Goal: Task Accomplishment & Management: Complete application form

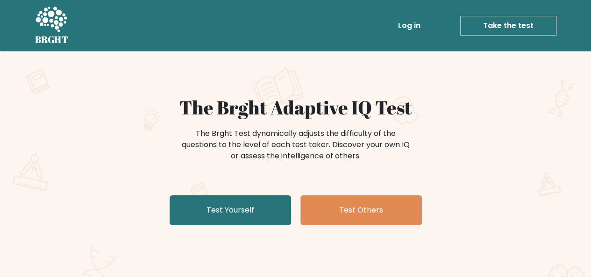
click at [482, 103] on h1 "The Brght Adaptive IQ Test" at bounding box center [296, 107] width 456 height 22
click at [480, 156] on div "The Brght Test dynamically adjusts the difficulty of the questions to the level…" at bounding box center [296, 149] width 374 height 47
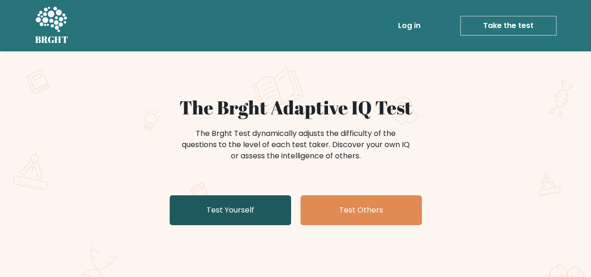
click at [246, 204] on link "Test Yourself" at bounding box center [230, 210] width 121 height 30
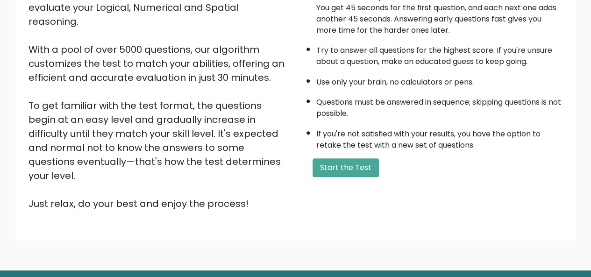
scroll to position [150, 0]
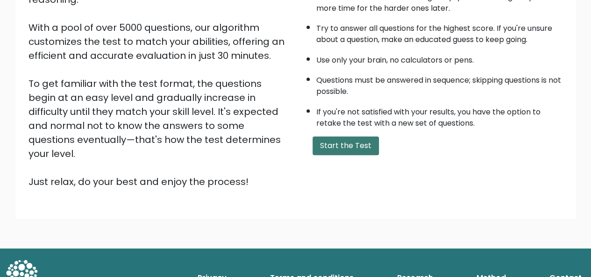
click at [353, 150] on button "Start the Test" at bounding box center [345, 145] width 66 height 19
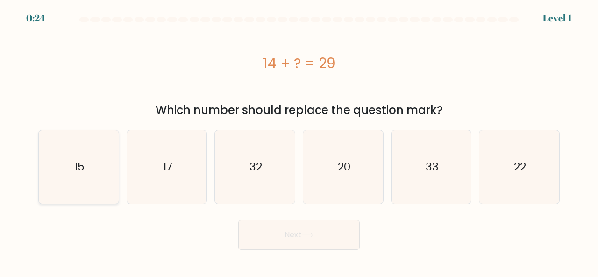
click at [74, 158] on icon "15" at bounding box center [78, 166] width 73 height 73
click at [299, 141] on input "a. 15" at bounding box center [299, 140] width 0 height 2
radio input "true"
click at [282, 229] on button "Next" at bounding box center [298, 235] width 121 height 30
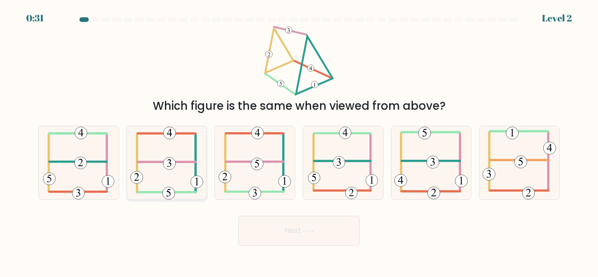
click at [175, 156] on icon at bounding box center [166, 162] width 73 height 73
click at [299, 141] on input "b." at bounding box center [299, 140] width 0 height 2
radio input "true"
click at [291, 233] on button "Next" at bounding box center [298, 231] width 121 height 30
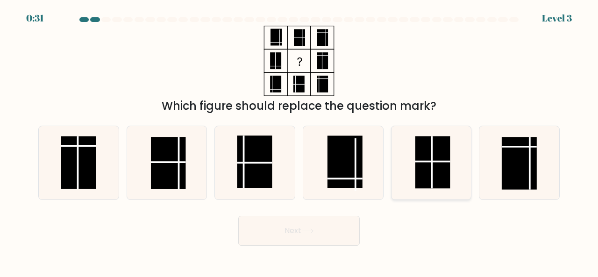
click at [426, 155] on rect at bounding box center [432, 162] width 35 height 52
click at [299, 141] on input "e." at bounding box center [299, 140] width 0 height 2
radio input "true"
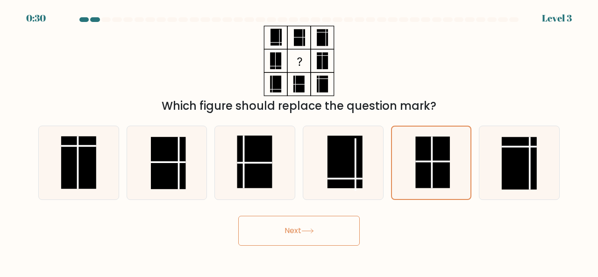
click at [296, 229] on button "Next" at bounding box center [298, 231] width 121 height 30
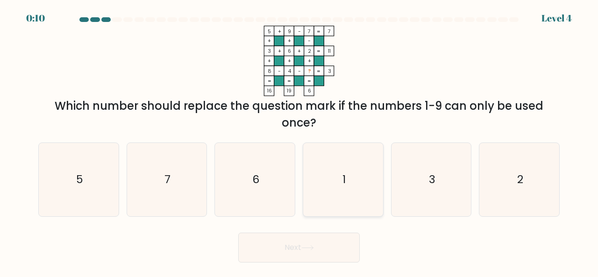
click at [348, 170] on icon "1" at bounding box center [342, 179] width 73 height 73
click at [299, 141] on input "d. 1" at bounding box center [299, 140] width 0 height 2
radio input "true"
click at [310, 244] on button "Next" at bounding box center [298, 248] width 121 height 30
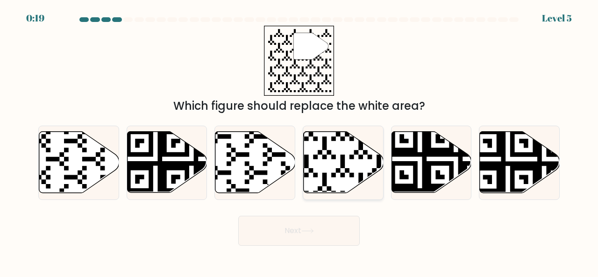
click at [346, 170] on icon at bounding box center [317, 195] width 145 height 145
click at [299, 141] on input "d." at bounding box center [299, 140] width 0 height 2
radio input "true"
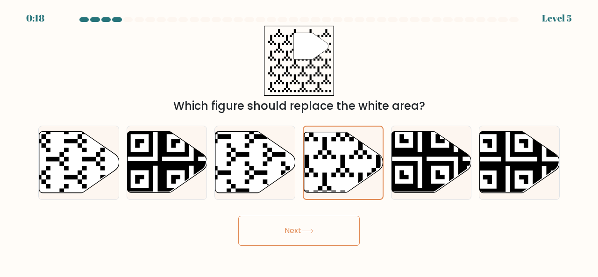
click at [335, 243] on button "Next" at bounding box center [298, 231] width 121 height 30
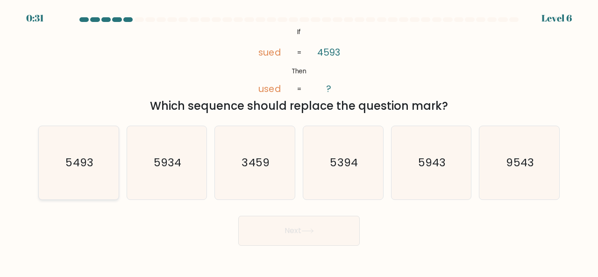
click at [67, 153] on icon "5493" at bounding box center [78, 162] width 73 height 73
click at [299, 141] on input "a. 5493" at bounding box center [299, 140] width 0 height 2
radio input "true"
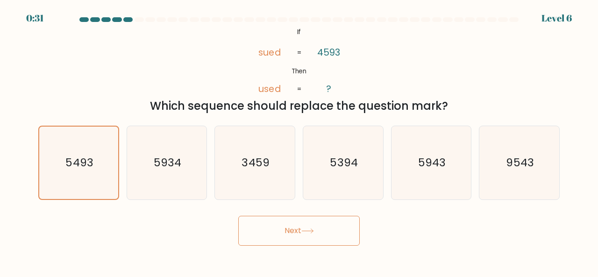
click at [332, 235] on button "Next" at bounding box center [298, 231] width 121 height 30
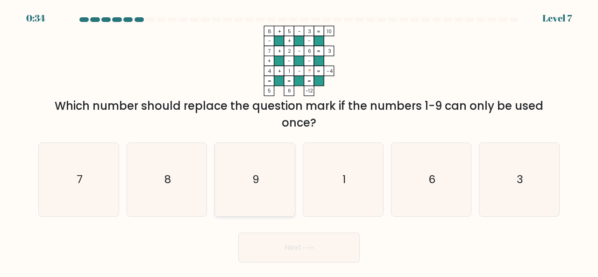
click at [258, 172] on text "9" at bounding box center [255, 178] width 7 height 15
click at [299, 141] on input "c. 9" at bounding box center [299, 140] width 0 height 2
radio input "true"
click at [311, 247] on icon at bounding box center [307, 247] width 13 height 5
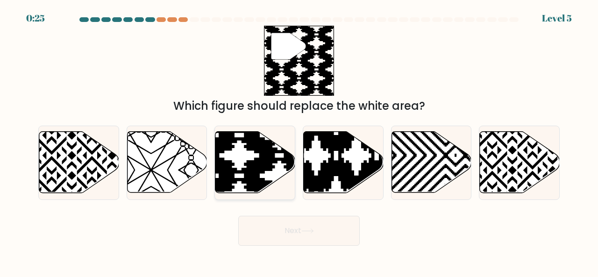
click at [252, 156] on icon at bounding box center [255, 162] width 80 height 61
click at [299, 141] on input "c." at bounding box center [299, 140] width 0 height 2
radio input "true"
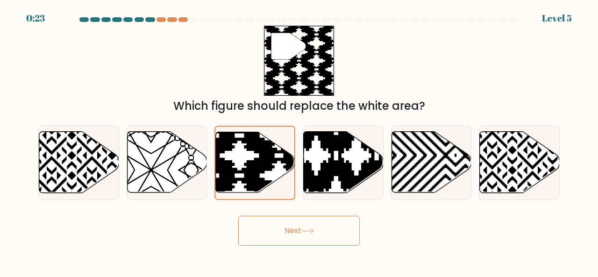
click at [327, 227] on button "Next" at bounding box center [298, 231] width 121 height 30
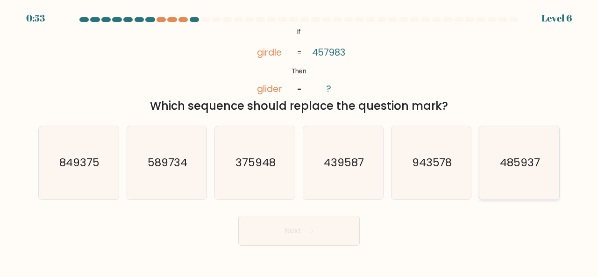
click at [518, 151] on icon "485937" at bounding box center [519, 162] width 73 height 73
click at [299, 141] on input "f. 485937" at bounding box center [299, 140] width 0 height 2
radio input "true"
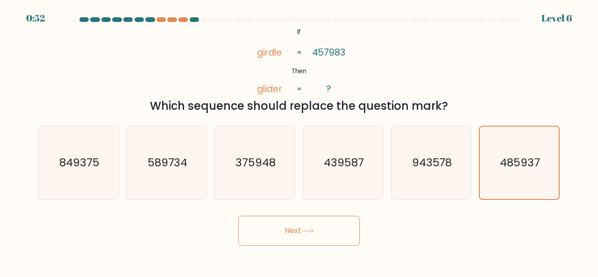
click at [292, 230] on button "Next" at bounding box center [298, 231] width 121 height 30
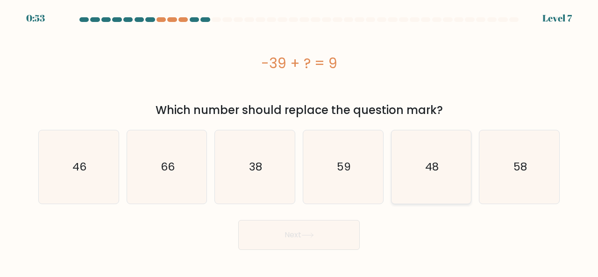
click at [429, 171] on text "48" at bounding box center [432, 166] width 14 height 15
click at [299, 141] on input "e. 48" at bounding box center [299, 140] width 0 height 2
radio input "true"
click at [314, 234] on icon at bounding box center [307, 235] width 13 height 5
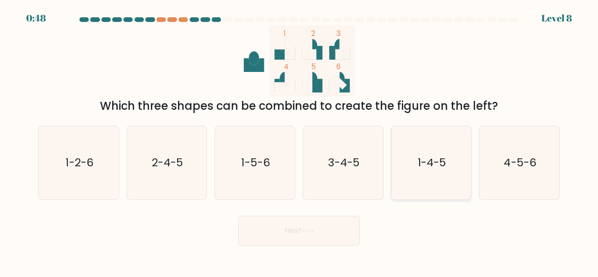
click at [426, 166] on text "1-4-5" at bounding box center [432, 162] width 28 height 15
click at [299, 141] on input "e. 1-4-5" at bounding box center [299, 140] width 0 height 2
radio input "true"
click at [303, 242] on button "Next" at bounding box center [298, 231] width 121 height 30
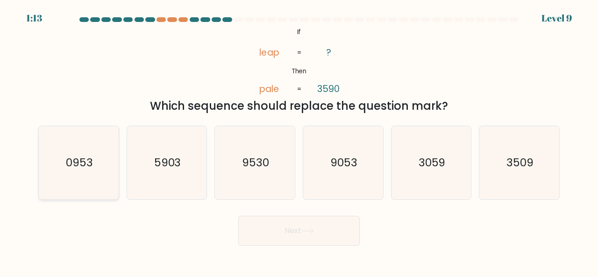
click at [87, 160] on text "0953" at bounding box center [79, 162] width 27 height 15
click at [299, 141] on input "a. 0953" at bounding box center [299, 140] width 0 height 2
radio input "true"
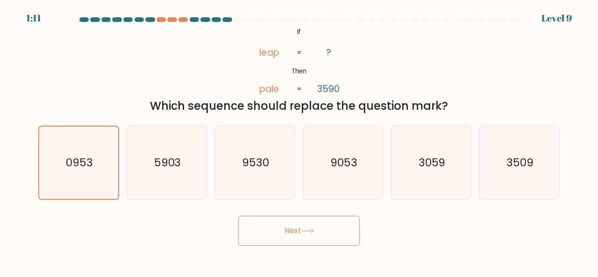
click at [290, 219] on button "Next" at bounding box center [298, 231] width 121 height 30
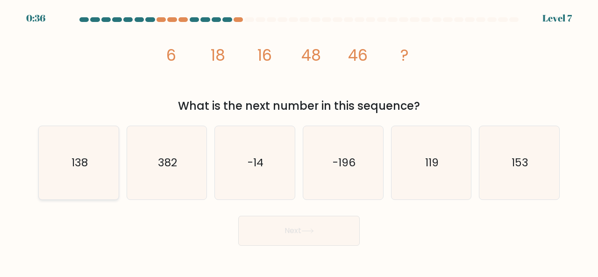
click at [79, 155] on icon "138" at bounding box center [78, 162] width 73 height 73
click at [299, 141] on input "a. 138" at bounding box center [299, 140] width 0 height 2
radio input "true"
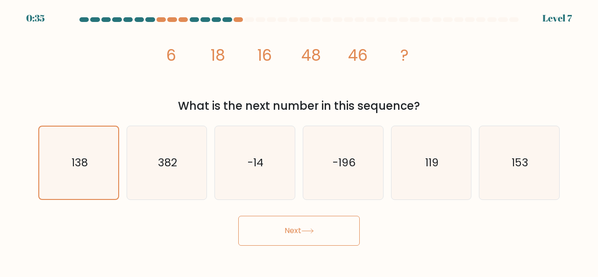
click at [299, 228] on button "Next" at bounding box center [298, 231] width 121 height 30
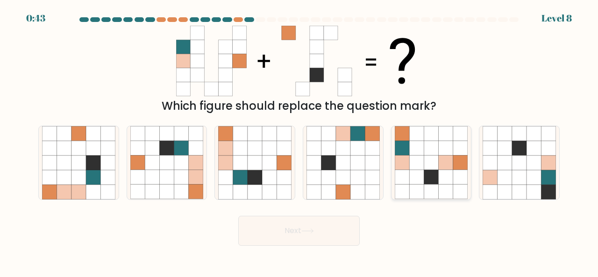
click at [433, 144] on icon at bounding box center [431, 148] width 14 height 14
click at [299, 141] on input "e." at bounding box center [299, 140] width 0 height 2
radio input "true"
click at [305, 227] on button "Next" at bounding box center [298, 231] width 121 height 30
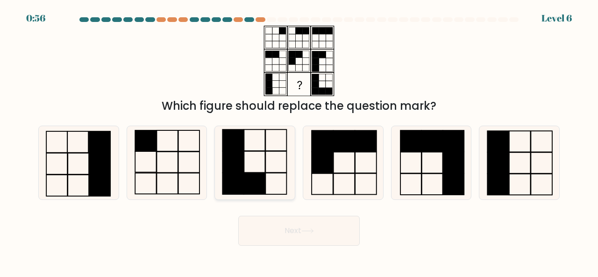
click at [263, 166] on icon at bounding box center [254, 162] width 73 height 73
click at [299, 141] on input "c." at bounding box center [299, 140] width 0 height 2
radio input "true"
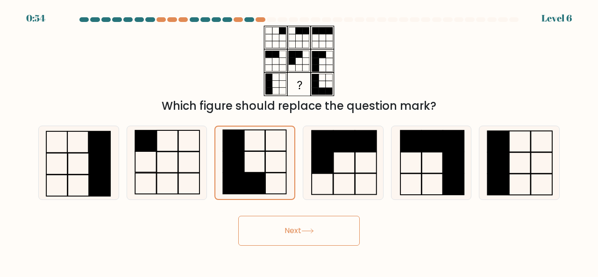
click at [308, 228] on icon at bounding box center [307, 230] width 13 height 5
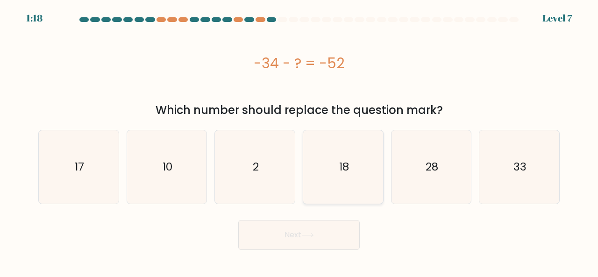
drag, startPoint x: 343, startPoint y: 160, endPoint x: 347, endPoint y: 167, distance: 7.7
click at [343, 159] on text "18" at bounding box center [344, 166] width 10 height 15
click at [299, 141] on input "d. 18" at bounding box center [299, 140] width 0 height 2
radio input "true"
click at [324, 238] on button "Next" at bounding box center [298, 235] width 121 height 30
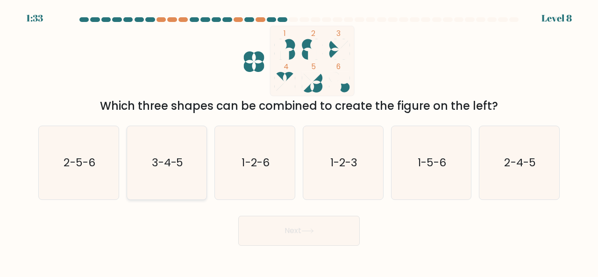
click at [170, 164] on text "3-4-5" at bounding box center [168, 162] width 32 height 15
click at [299, 141] on input "b. 3-4-5" at bounding box center [299, 140] width 0 height 2
radio input "true"
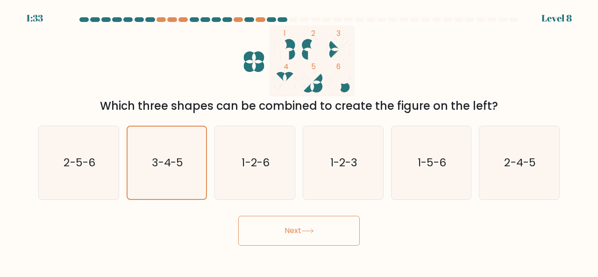
click at [319, 225] on button "Next" at bounding box center [298, 231] width 121 height 30
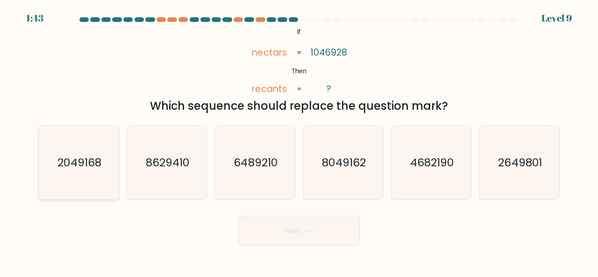
click at [90, 155] on text "2049168" at bounding box center [78, 162] width 43 height 15
click at [299, 141] on input "a. 2049168" at bounding box center [299, 140] width 0 height 2
radio input "true"
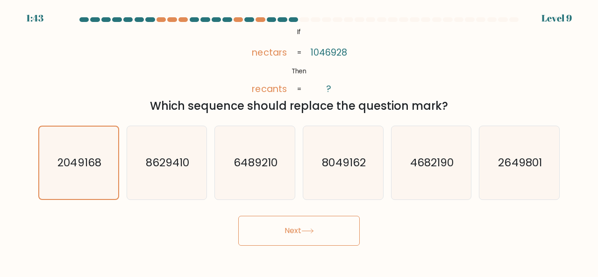
click at [306, 231] on icon at bounding box center [307, 230] width 13 height 5
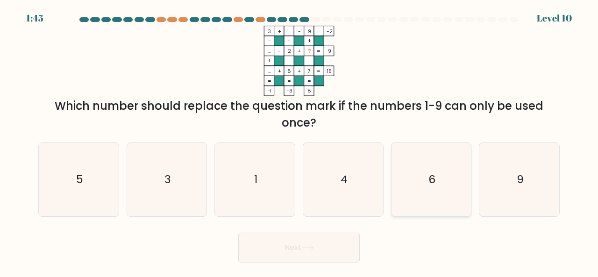
click at [434, 175] on text "6" at bounding box center [431, 178] width 7 height 15
click at [299, 141] on input "e. 6" at bounding box center [299, 140] width 0 height 2
radio input "true"
click at [305, 241] on button "Next" at bounding box center [298, 248] width 121 height 30
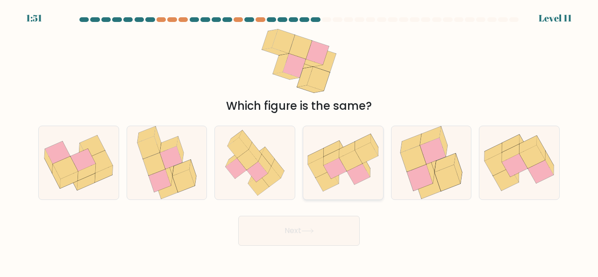
click at [351, 166] on icon at bounding box center [350, 160] width 23 height 21
click at [299, 141] on input "d." at bounding box center [299, 140] width 0 height 2
radio input "true"
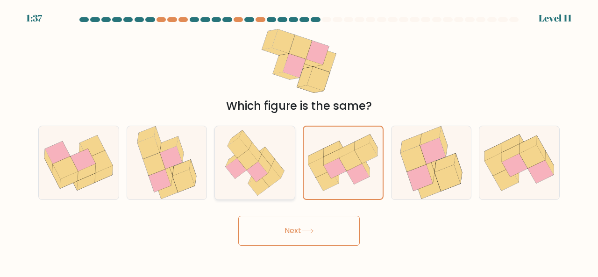
click at [241, 144] on icon at bounding box center [237, 147] width 21 height 21
click at [299, 141] on input "c." at bounding box center [299, 140] width 0 height 2
radio input "true"
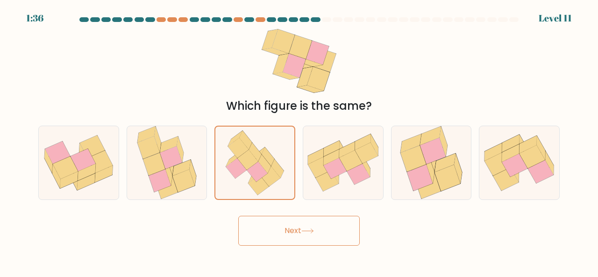
click at [301, 230] on button "Next" at bounding box center [298, 231] width 121 height 30
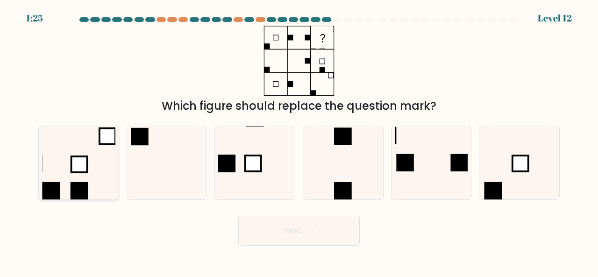
click at [72, 156] on rect at bounding box center [79, 164] width 16 height 16
click at [299, 141] on input "a." at bounding box center [299, 140] width 0 height 2
radio input "true"
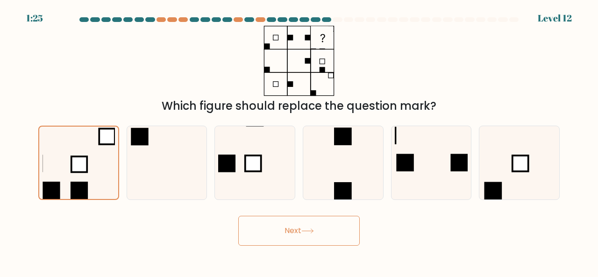
click at [302, 227] on button "Next" at bounding box center [298, 231] width 121 height 30
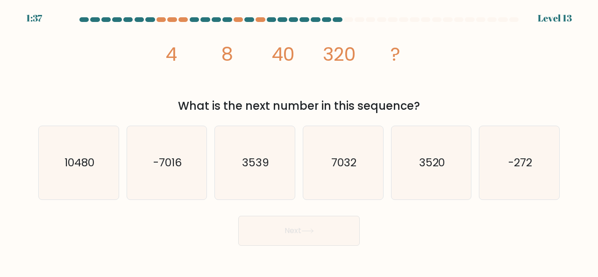
click at [271, 233] on button "Next" at bounding box center [298, 231] width 121 height 30
click at [463, 63] on div "image/svg+xml 4 8 40 320 ? What is the next number in this sequence?" at bounding box center [299, 70] width 532 height 89
click at [164, 228] on div "Next" at bounding box center [299, 228] width 532 height 35
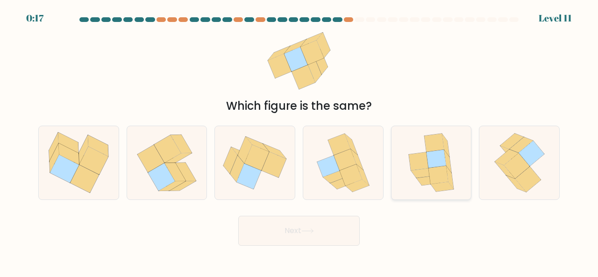
click at [436, 161] on icon at bounding box center [436, 159] width 20 height 18
click at [299, 141] on input "e." at bounding box center [299, 140] width 0 height 2
radio input "true"
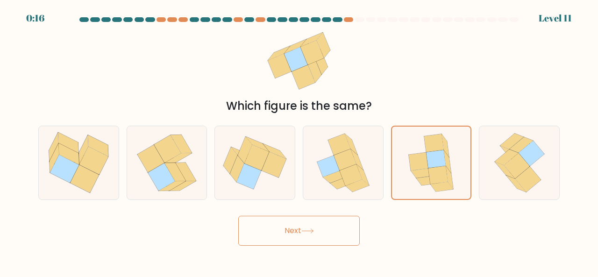
click at [313, 230] on icon at bounding box center [307, 231] width 11 height 4
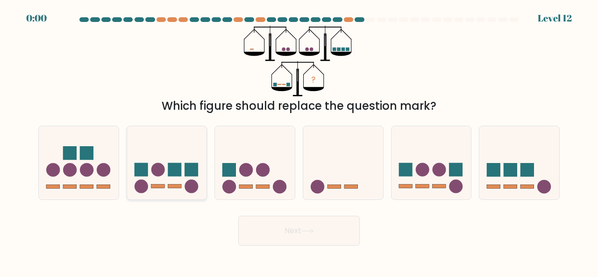
click at [167, 180] on icon at bounding box center [167, 162] width 80 height 66
click at [299, 141] on input "b." at bounding box center [299, 140] width 0 height 2
radio input "true"
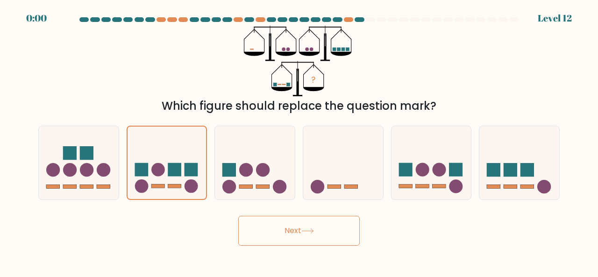
click at [312, 244] on button "Next" at bounding box center [298, 231] width 121 height 30
click at [314, 212] on div "Next" at bounding box center [299, 228] width 532 height 35
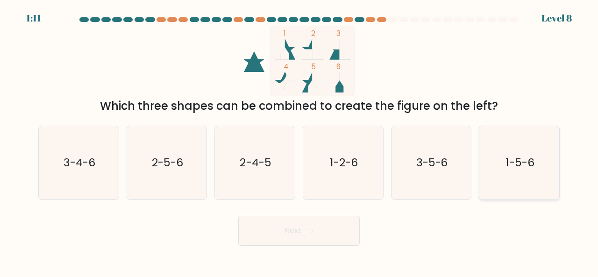
click at [508, 167] on text "1-5-6" at bounding box center [520, 162] width 28 height 15
click at [299, 141] on input "f. 1-5-6" at bounding box center [299, 140] width 0 height 2
radio input "true"
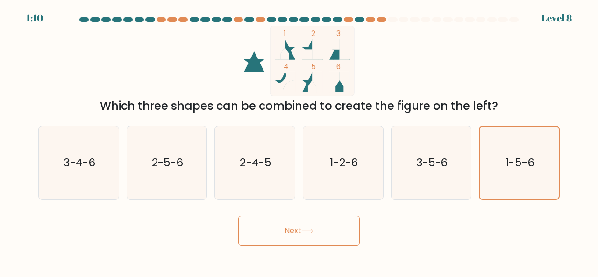
click at [280, 230] on button "Next" at bounding box center [298, 231] width 121 height 30
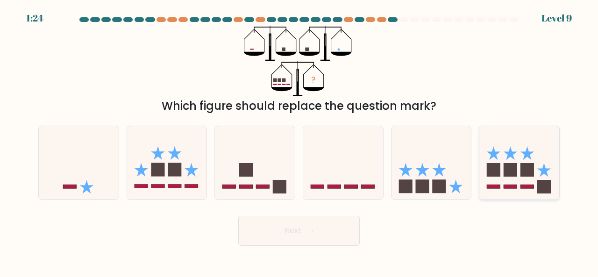
click at [507, 176] on rect at bounding box center [511, 170] width 14 height 14
click at [299, 141] on input "f." at bounding box center [299, 140] width 0 height 2
radio input "true"
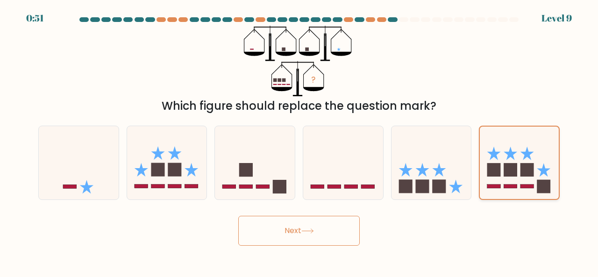
click at [524, 177] on icon at bounding box center [519, 162] width 79 height 65
click at [299, 141] on input "f." at bounding box center [299, 140] width 0 height 2
click at [317, 228] on button "Next" at bounding box center [298, 231] width 121 height 30
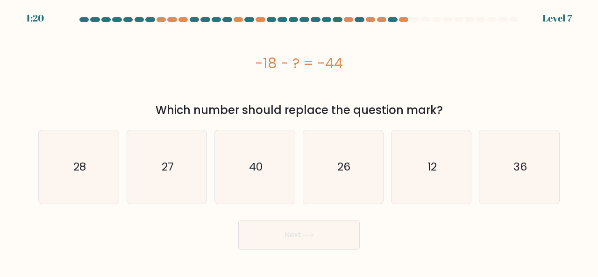
drag, startPoint x: 306, startPoint y: 67, endPoint x: 358, endPoint y: 75, distance: 52.0
click at [358, 75] on div "-18 - ? = -44" at bounding box center [298, 63] width 521 height 75
copy div "-18 - ? = -44"
click at [342, 171] on text "26" at bounding box center [343, 166] width 13 height 15
click at [299, 141] on input "d. 26" at bounding box center [299, 140] width 0 height 2
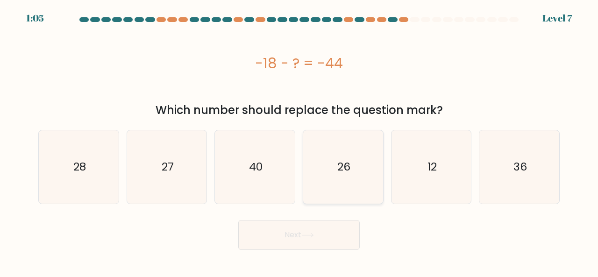
radio input "true"
click at [306, 234] on icon at bounding box center [307, 235] width 13 height 5
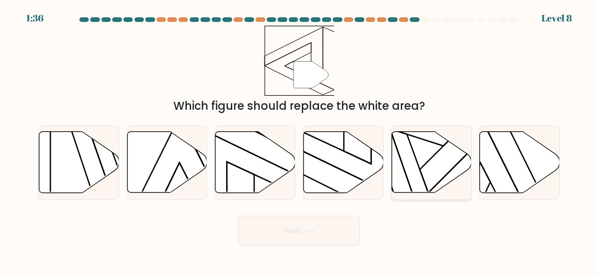
click at [449, 169] on icon at bounding box center [431, 162] width 80 height 61
click at [299, 141] on input "e." at bounding box center [299, 140] width 0 height 2
radio input "true"
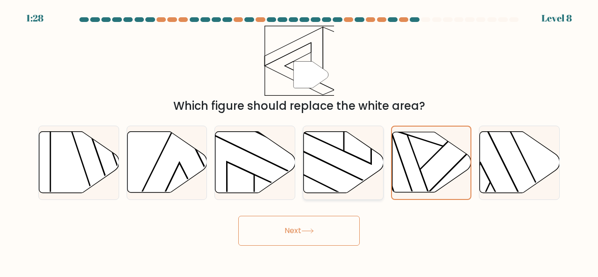
click at [348, 171] on icon at bounding box center [344, 162] width 80 height 61
click at [299, 141] on input "d." at bounding box center [299, 140] width 0 height 2
radio input "true"
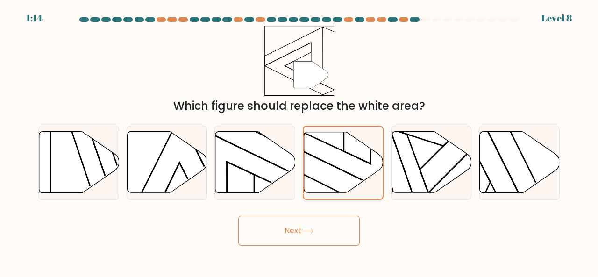
click at [337, 184] on icon at bounding box center [343, 162] width 79 height 60
click at [299, 141] on input "d." at bounding box center [299, 140] width 0 height 2
click at [345, 166] on icon at bounding box center [343, 162] width 79 height 60
click at [299, 141] on input "d." at bounding box center [299, 140] width 0 height 2
click at [332, 229] on button "Next" at bounding box center [298, 231] width 121 height 30
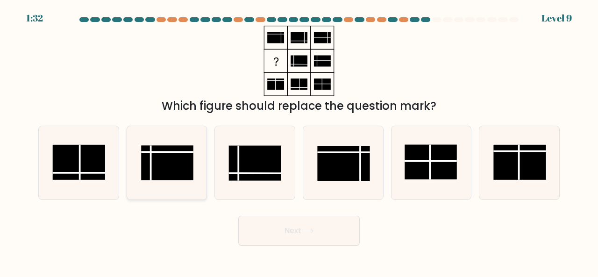
click at [170, 165] on rect at bounding box center [167, 162] width 52 height 35
click at [299, 141] on input "b." at bounding box center [299, 140] width 0 height 2
radio input "true"
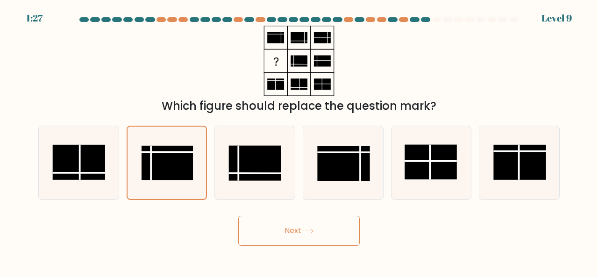
click at [302, 227] on button "Next" at bounding box center [298, 231] width 121 height 30
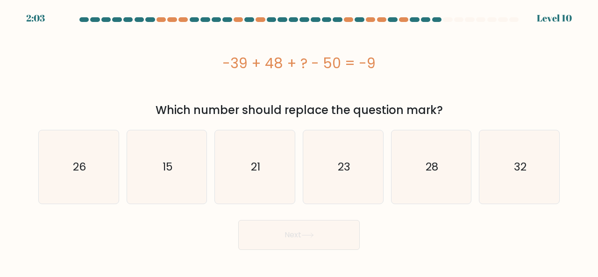
drag, startPoint x: 221, startPoint y: 63, endPoint x: 388, endPoint y: 61, distance: 167.2
click at [388, 61] on div "-39 + 48 + ? - 50 = -9" at bounding box center [298, 63] width 521 height 21
copy div "-39 + 48 + ? - 50 = -9"
click at [502, 163] on icon "32" at bounding box center [519, 166] width 73 height 73
click at [299, 141] on input "f. 32" at bounding box center [299, 140] width 0 height 2
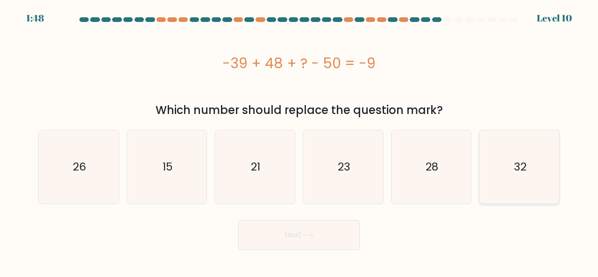
radio input "true"
click at [304, 226] on button "Next" at bounding box center [298, 235] width 121 height 30
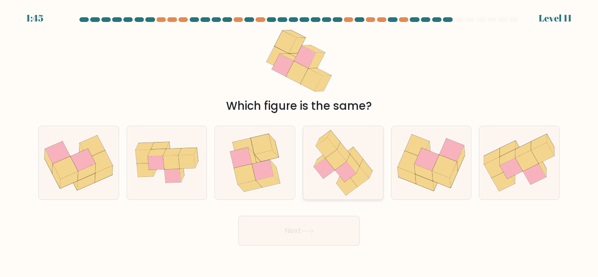
click at [358, 160] on icon at bounding box center [356, 156] width 13 height 19
click at [299, 141] on input "d." at bounding box center [299, 140] width 0 height 2
radio input "true"
click at [314, 228] on icon at bounding box center [307, 230] width 13 height 5
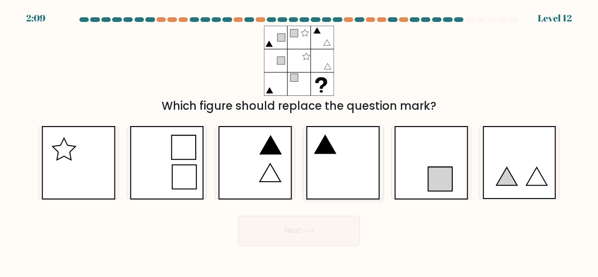
click at [353, 153] on icon at bounding box center [343, 162] width 74 height 73
click at [299, 141] on input "d." at bounding box center [299, 140] width 0 height 2
radio input "true"
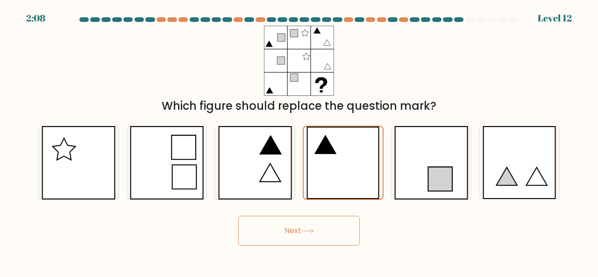
click at [317, 231] on button "Next" at bounding box center [298, 231] width 121 height 30
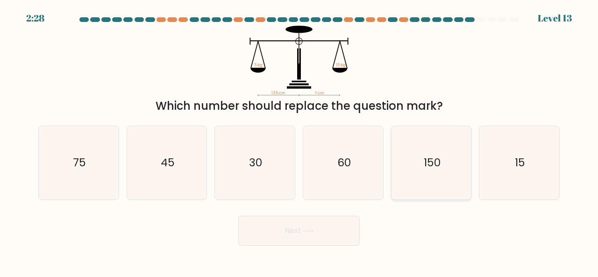
click at [440, 162] on text "150" at bounding box center [432, 162] width 17 height 15
click at [299, 141] on input "e. 150" at bounding box center [299, 140] width 0 height 2
radio input "true"
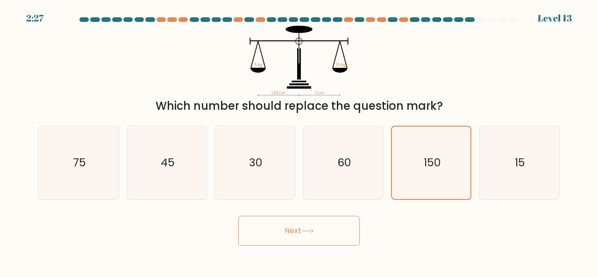
click at [313, 230] on icon at bounding box center [307, 231] width 11 height 4
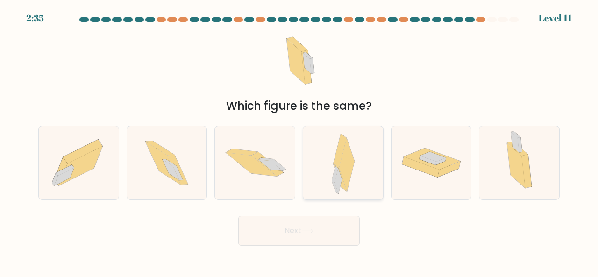
click at [358, 156] on div at bounding box center [343, 163] width 81 height 74
click at [299, 141] on input "d." at bounding box center [299, 140] width 0 height 2
radio input "true"
click at [307, 222] on button "Next" at bounding box center [298, 231] width 121 height 30
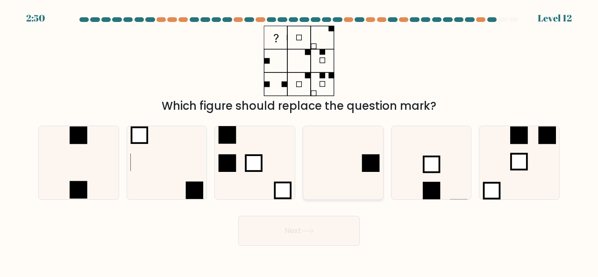
click at [351, 175] on icon at bounding box center [342, 162] width 73 height 73
click at [299, 141] on input "d." at bounding box center [299, 140] width 0 height 2
radio input "true"
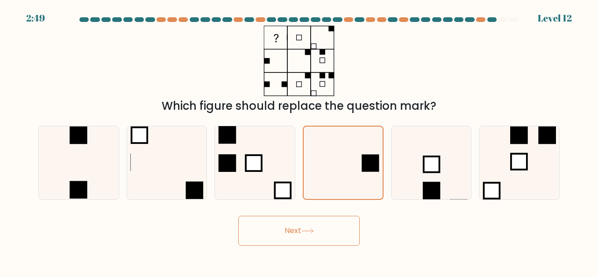
click at [317, 237] on button "Next" at bounding box center [298, 231] width 121 height 30
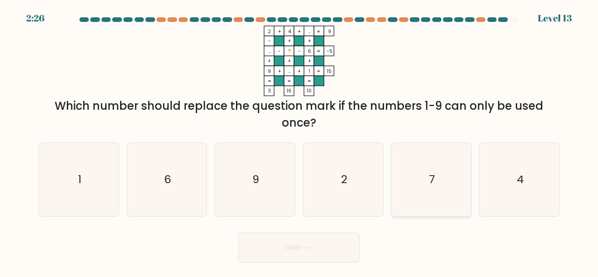
click at [436, 176] on icon "7" at bounding box center [431, 179] width 73 height 73
click at [299, 141] on input "e. 7" at bounding box center [299, 140] width 0 height 2
radio input "true"
click at [318, 244] on button "Next" at bounding box center [298, 248] width 121 height 30
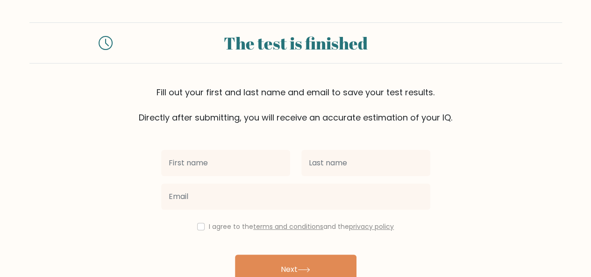
click at [222, 163] on input "text" at bounding box center [225, 163] width 129 height 26
type input "[PERSON_NAME]"
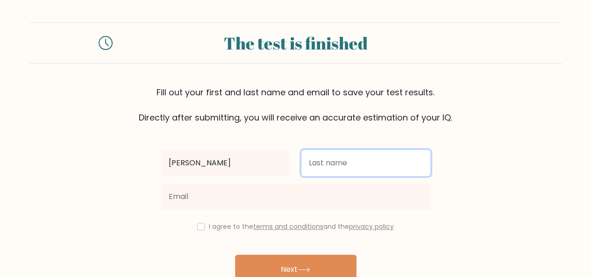
click at [340, 168] on input "text" at bounding box center [365, 163] width 129 height 26
type input "Rebalde"
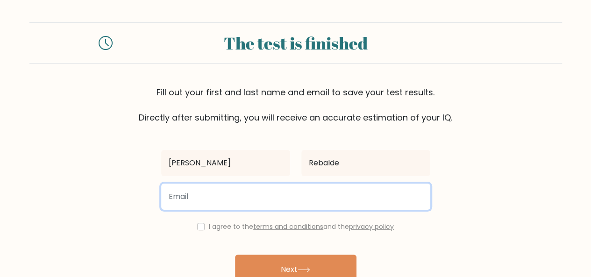
click at [225, 196] on input "email" at bounding box center [295, 197] width 269 height 26
type input "nikkagemar@gmail.com"
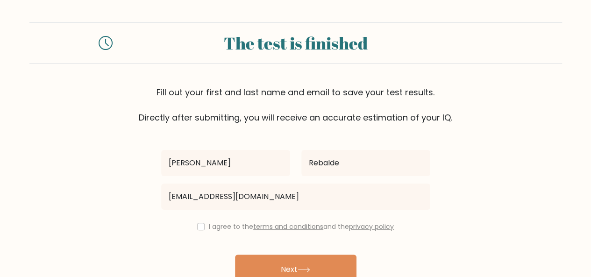
click at [196, 230] on div "I agree to the terms and conditions and the privacy policy" at bounding box center [296, 226] width 280 height 11
click at [199, 227] on input "checkbox" at bounding box center [200, 226] width 7 height 7
checkbox input "true"
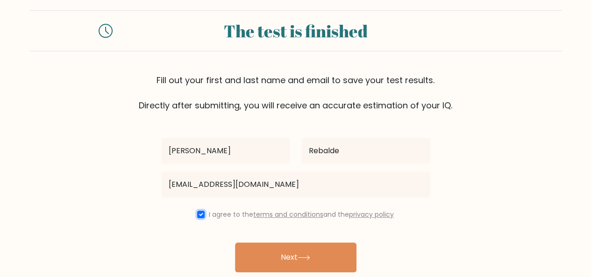
scroll to position [47, 0]
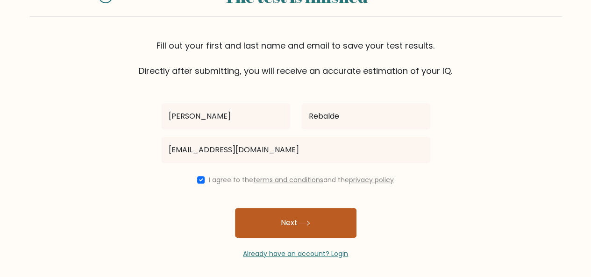
click at [300, 221] on icon at bounding box center [304, 222] width 13 height 5
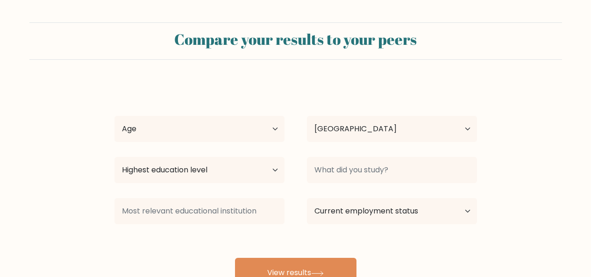
select select "PH"
click at [136, 128] on select "Age Under 18 years old 18-24 years old 25-34 years old 35-44 years old 45-54 ye…" at bounding box center [199, 129] width 170 height 26
select select "35_44"
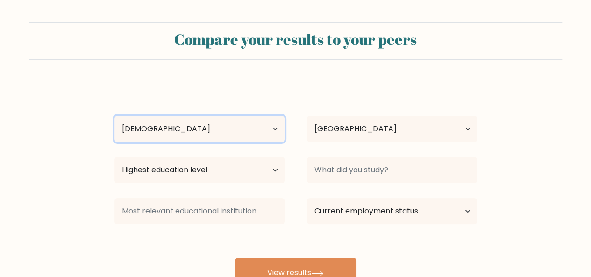
click at [114, 116] on select "Age Under 18 years old 18-24 years old 25-34 years old 35-44 years old 45-54 ye…" at bounding box center [199, 129] width 170 height 26
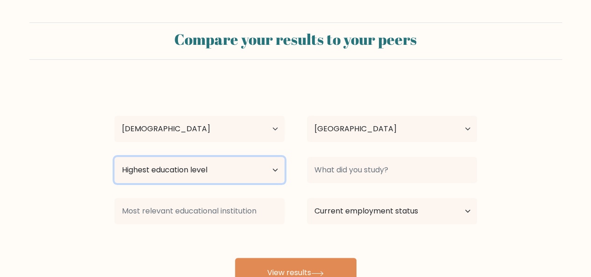
click at [211, 172] on select "Highest education level No schooling Primary Lower Secondary Upper Secondary Oc…" at bounding box center [199, 170] width 170 height 26
select select "bachelors_degree"
click at [114, 157] on select "Highest education level No schooling Primary Lower Secondary Upper Secondary Oc…" at bounding box center [199, 170] width 170 height 26
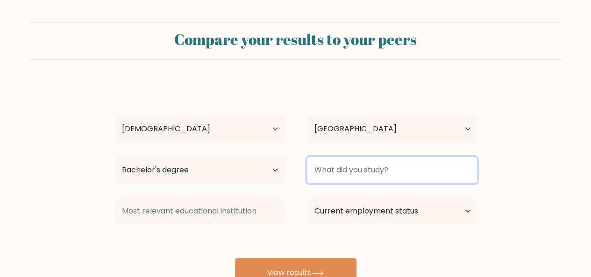
click at [375, 178] on input at bounding box center [392, 170] width 170 height 26
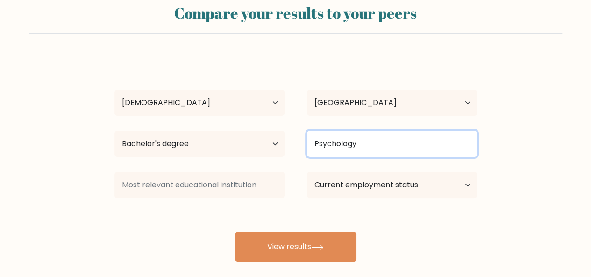
scroll to position [77, 0]
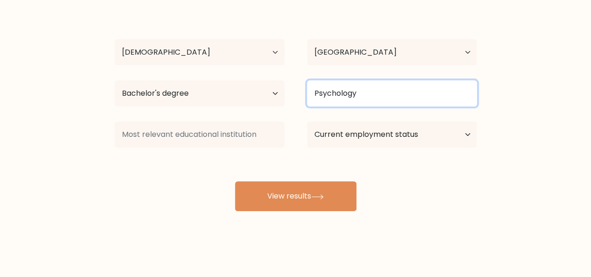
type input "Psychology"
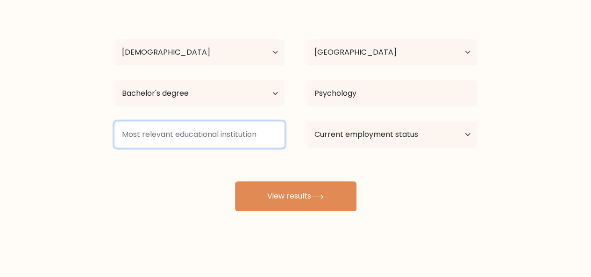
click at [241, 142] on input at bounding box center [199, 134] width 170 height 26
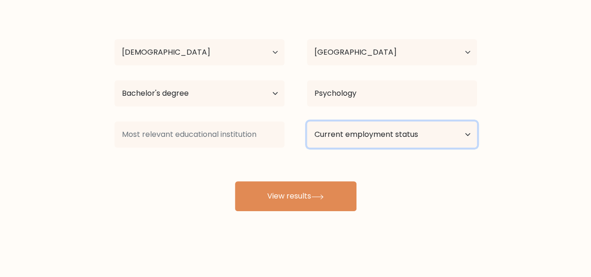
click at [398, 138] on select "Current employment status Employed Student Retired Other / prefer not to answer" at bounding box center [392, 134] width 170 height 26
select select "employed"
click at [307, 121] on select "Current employment status Employed Student Retired Other / prefer not to answer" at bounding box center [392, 134] width 170 height 26
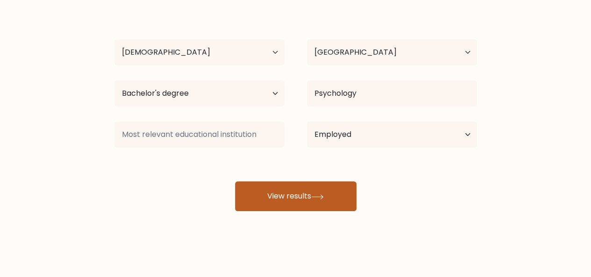
click at [302, 194] on button "View results" at bounding box center [295, 196] width 121 height 30
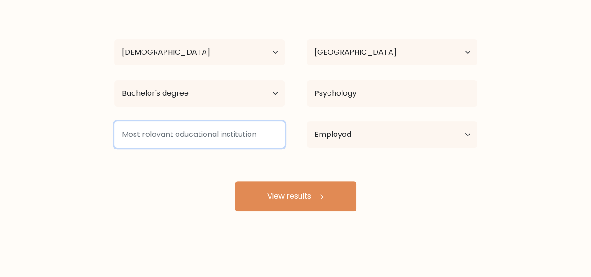
click at [231, 130] on input at bounding box center [199, 134] width 170 height 26
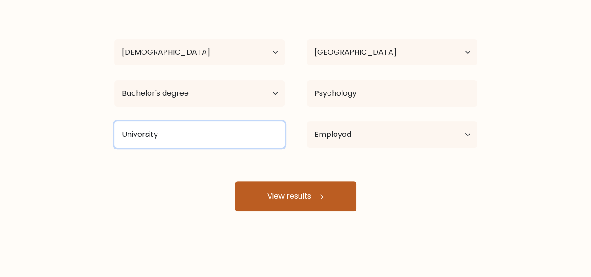
type input "University"
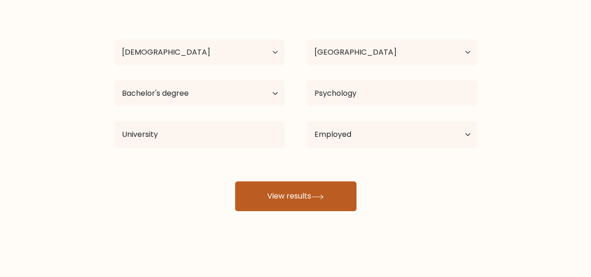
click at [300, 194] on button "View results" at bounding box center [295, 196] width 121 height 30
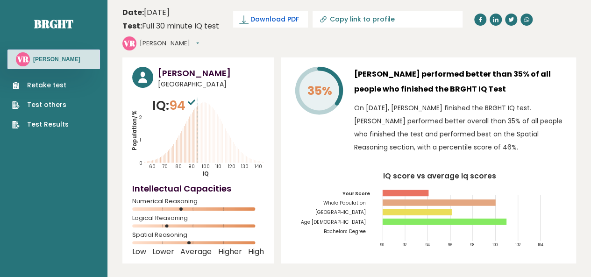
click at [269, 18] on span "Download PDF" at bounding box center [274, 19] width 49 height 10
